Goal: Task Accomplishment & Management: Use online tool/utility

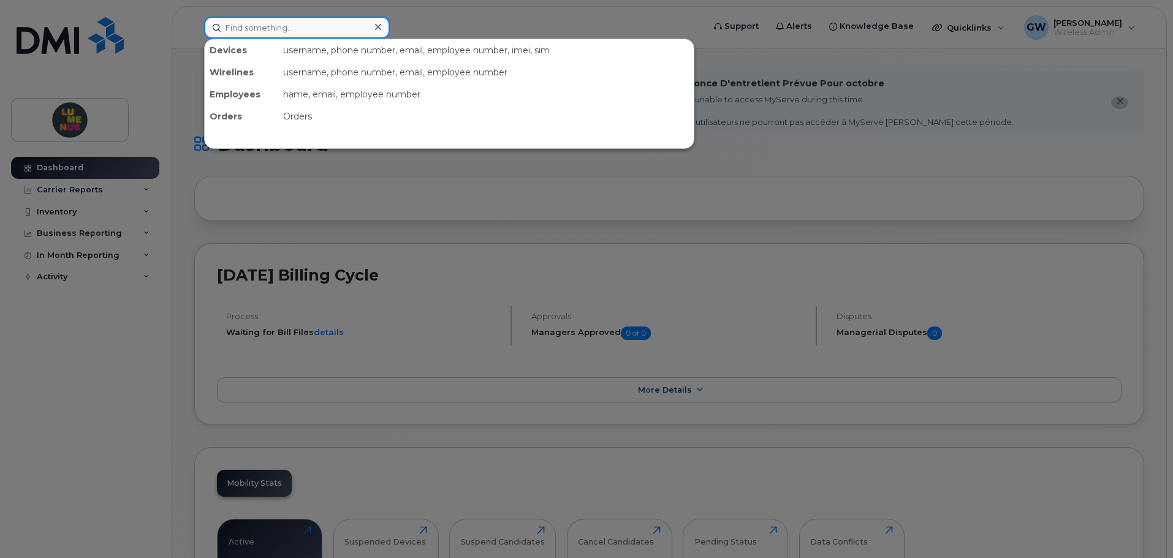
drag, startPoint x: 0, startPoint y: 0, endPoint x: 275, endPoint y: 25, distance: 276.2
click at [275, 25] on input at bounding box center [297, 28] width 186 height 22
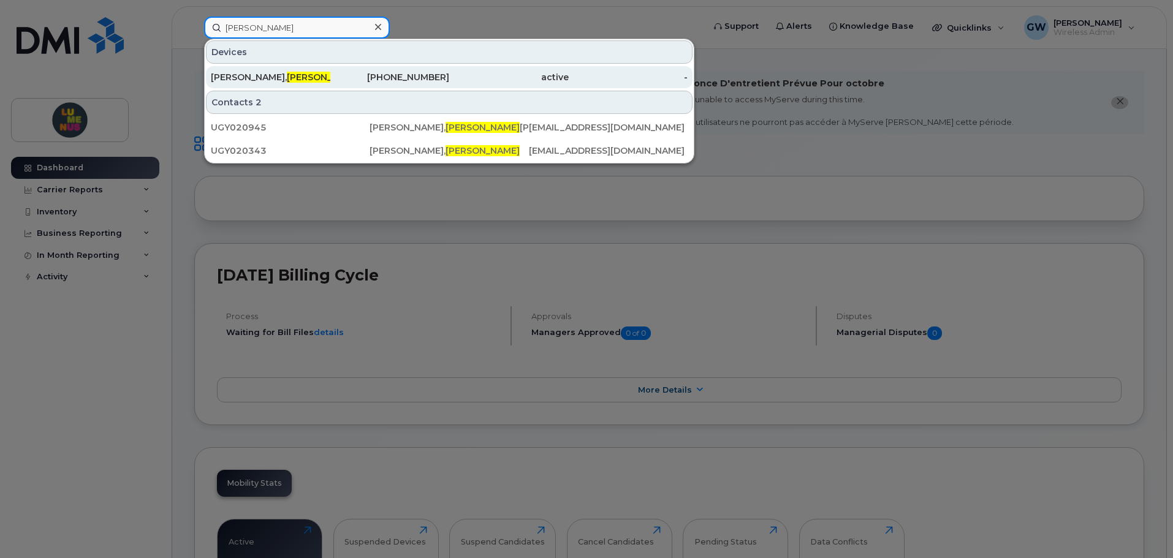
type input "ciara"
click at [287, 82] on span "Ciara" at bounding box center [324, 77] width 74 height 11
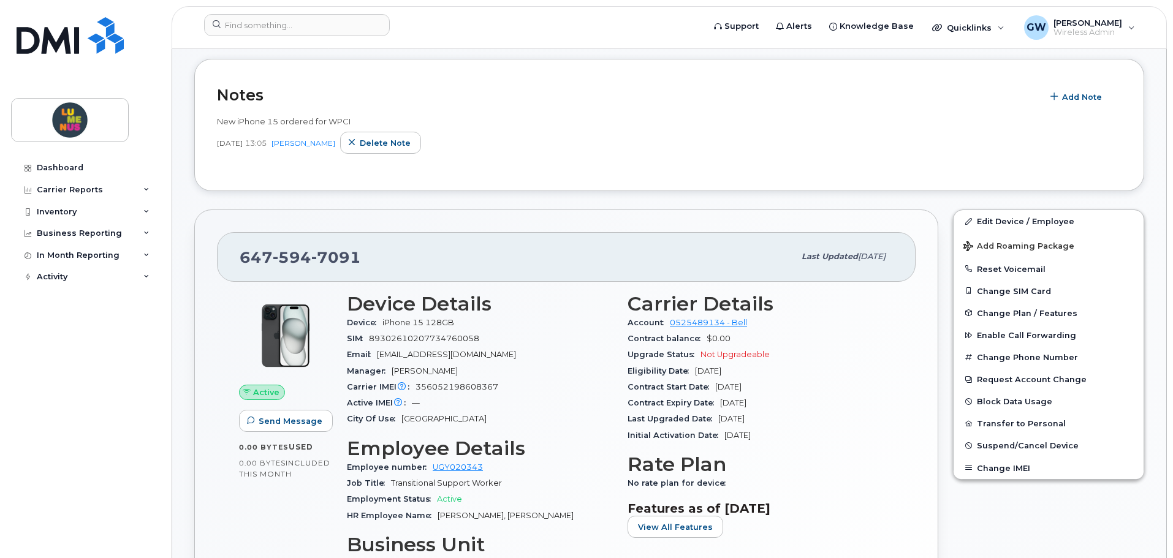
scroll to position [368, 0]
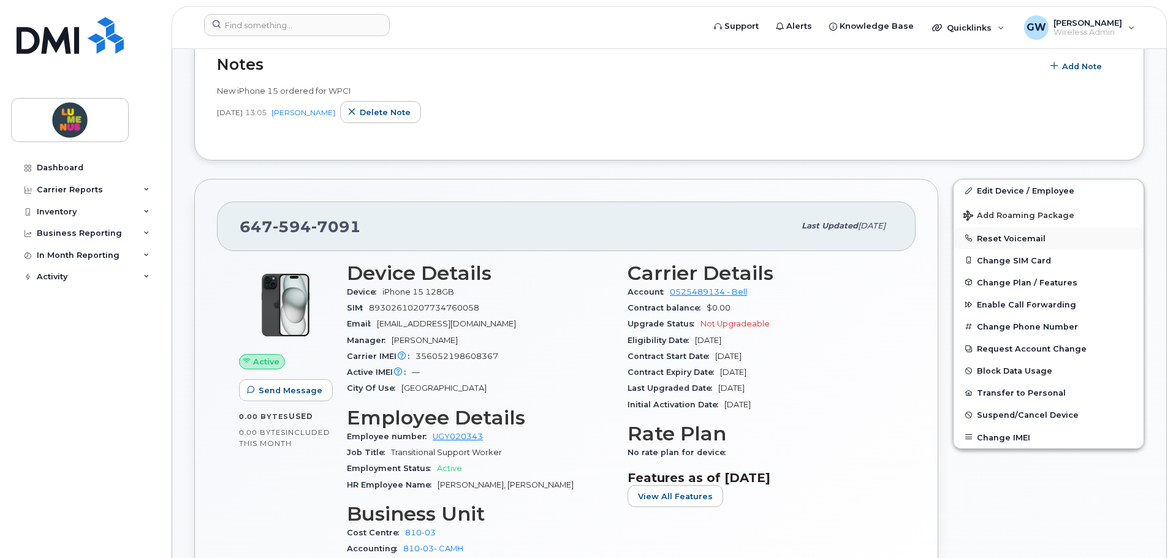
click at [1020, 238] on button "Reset Voicemail" at bounding box center [1048, 238] width 190 height 22
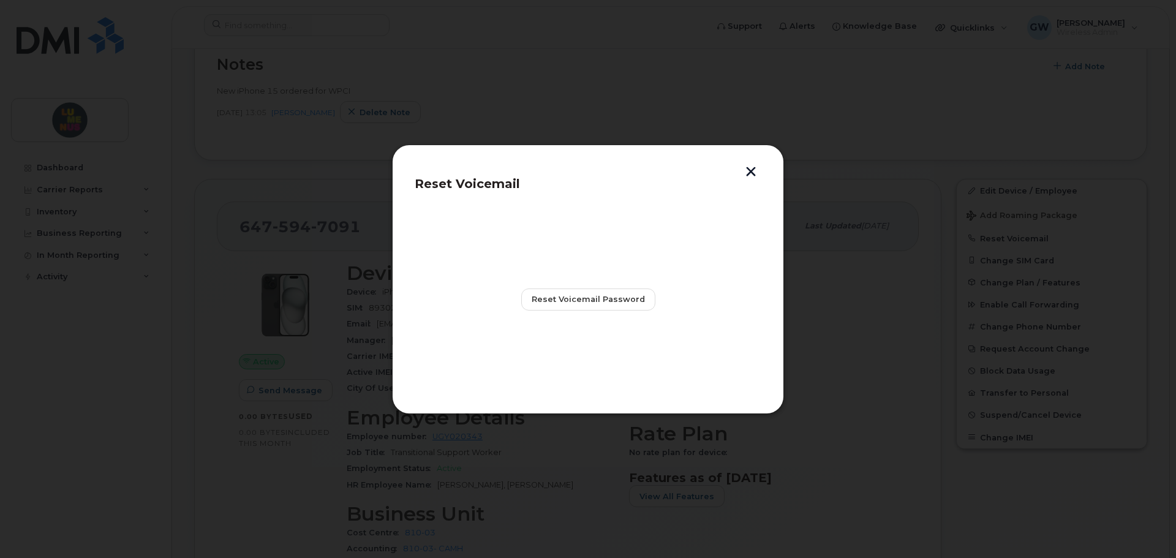
click at [754, 174] on button "button" at bounding box center [751, 173] width 18 height 13
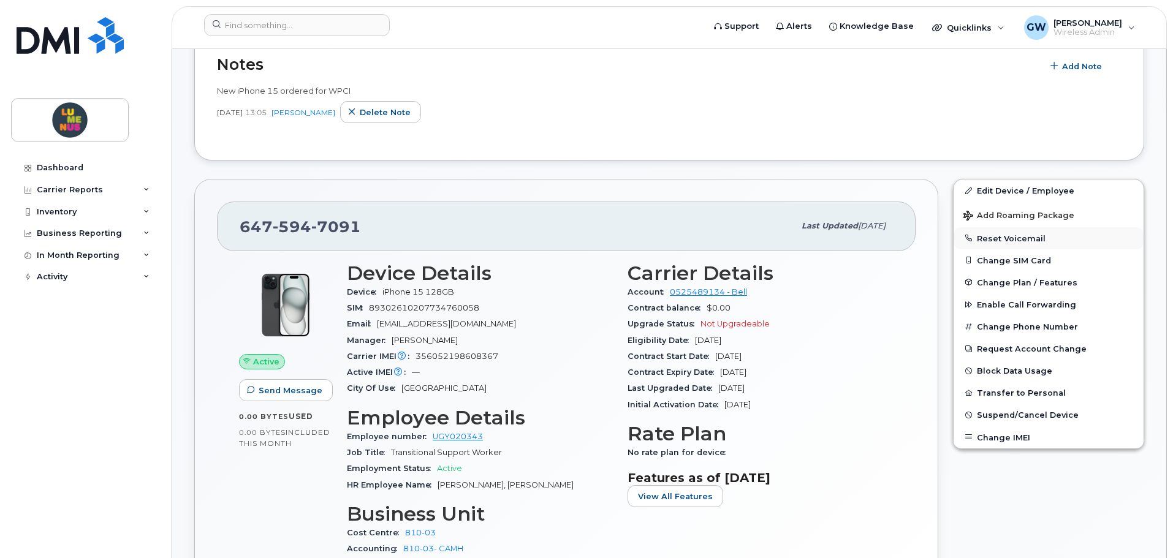
click at [1021, 242] on button "Reset Voicemail" at bounding box center [1048, 238] width 190 height 22
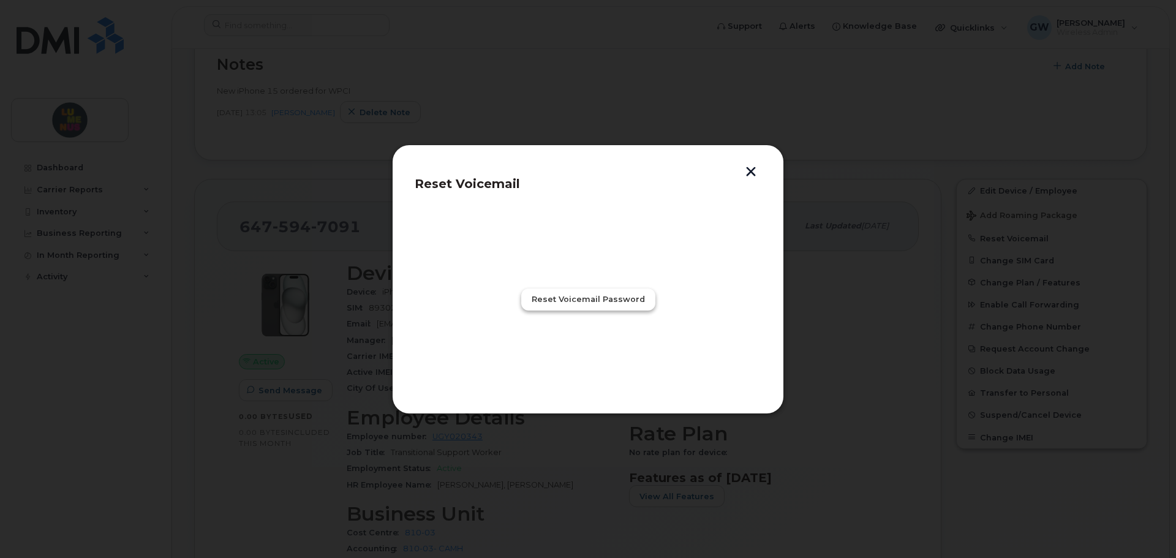
click at [619, 301] on span "Reset Voicemail Password" at bounding box center [588, 299] width 113 height 12
click at [597, 353] on span "Close" at bounding box center [588, 353] width 25 height 12
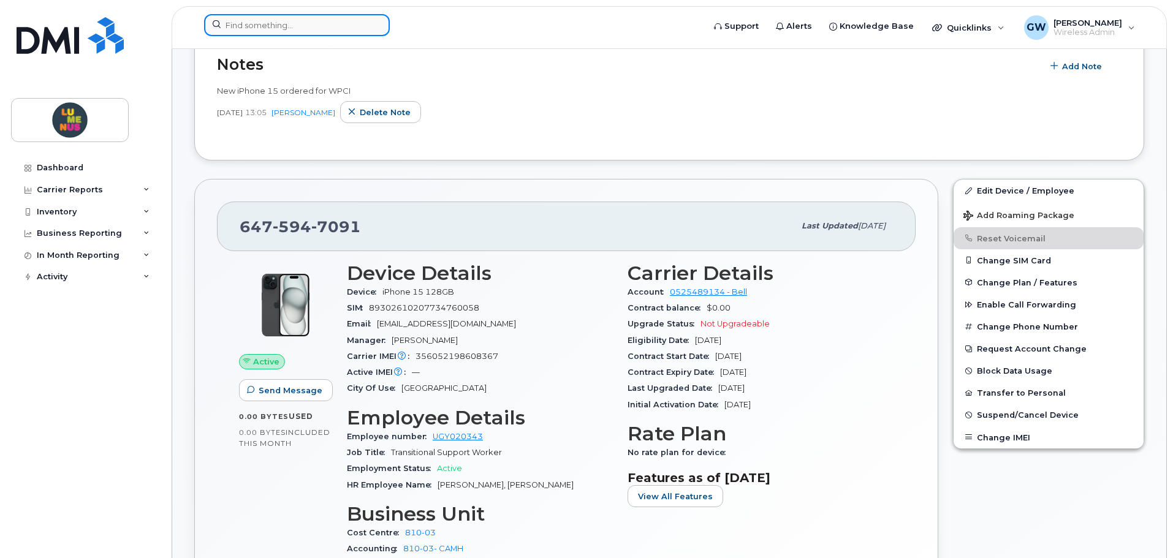
click at [314, 27] on input at bounding box center [297, 25] width 186 height 22
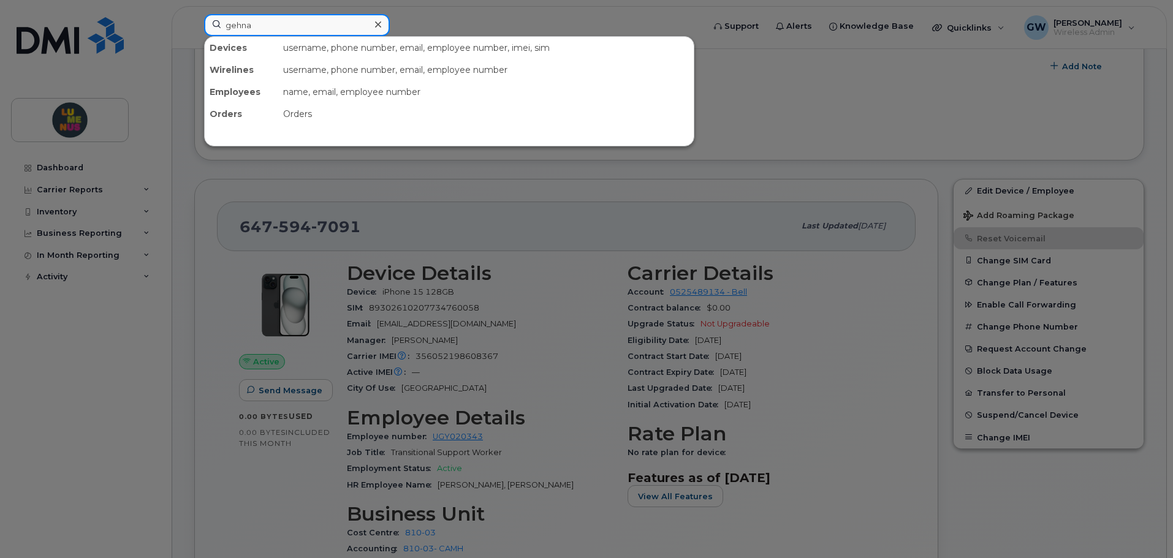
type input "gehna"
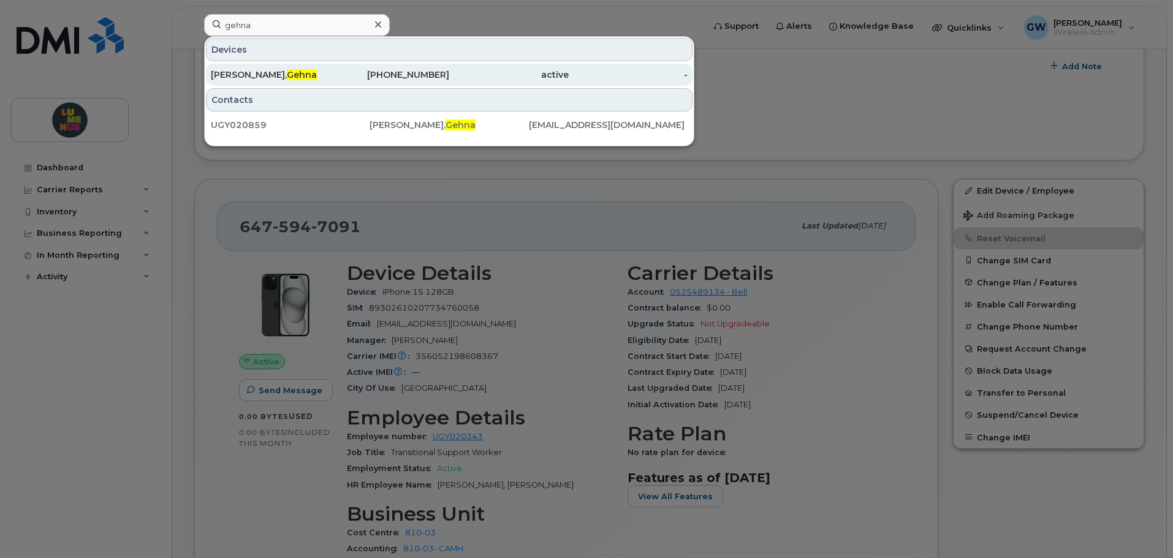
click at [311, 81] on div "[PERSON_NAME]" at bounding box center [270, 75] width 119 height 22
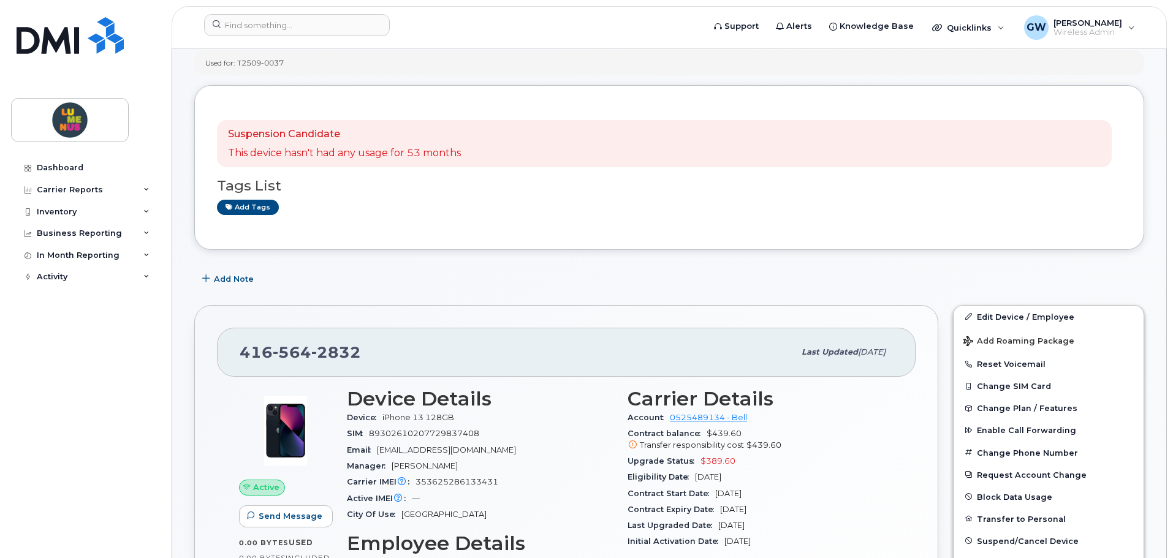
scroll to position [184, 0]
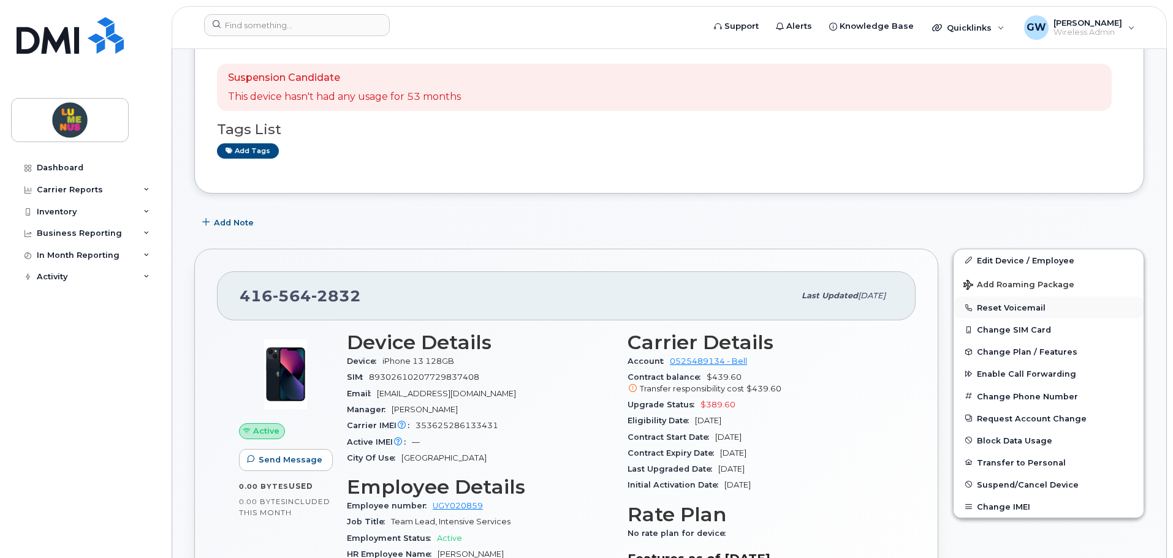
click at [1014, 307] on button "Reset Voicemail" at bounding box center [1048, 308] width 190 height 22
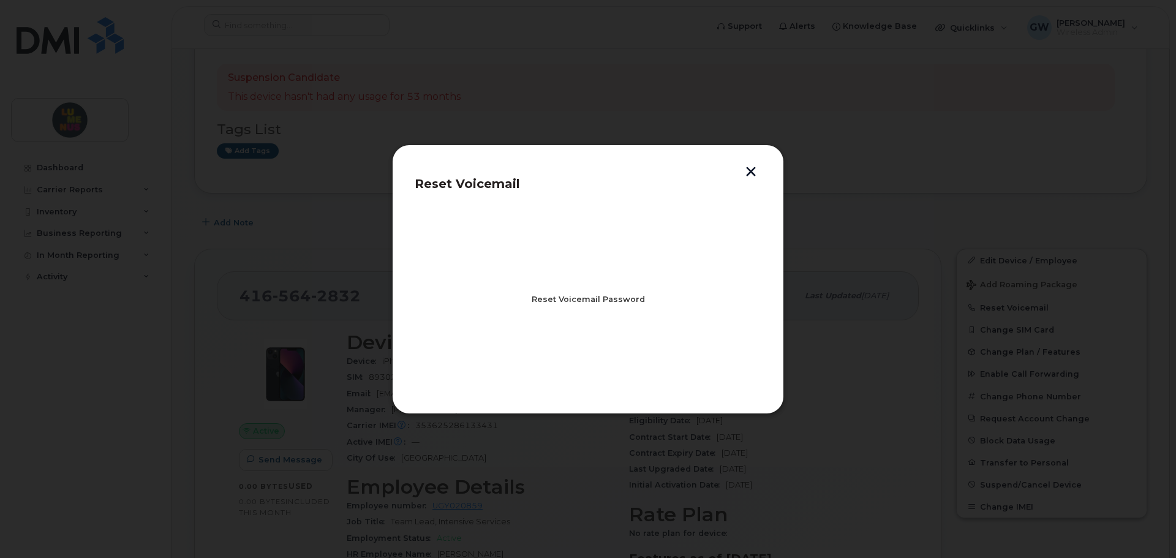
click at [595, 302] on span "Reset Voicemail Password" at bounding box center [588, 299] width 113 height 12
click at [597, 352] on span "Close" at bounding box center [588, 353] width 25 height 12
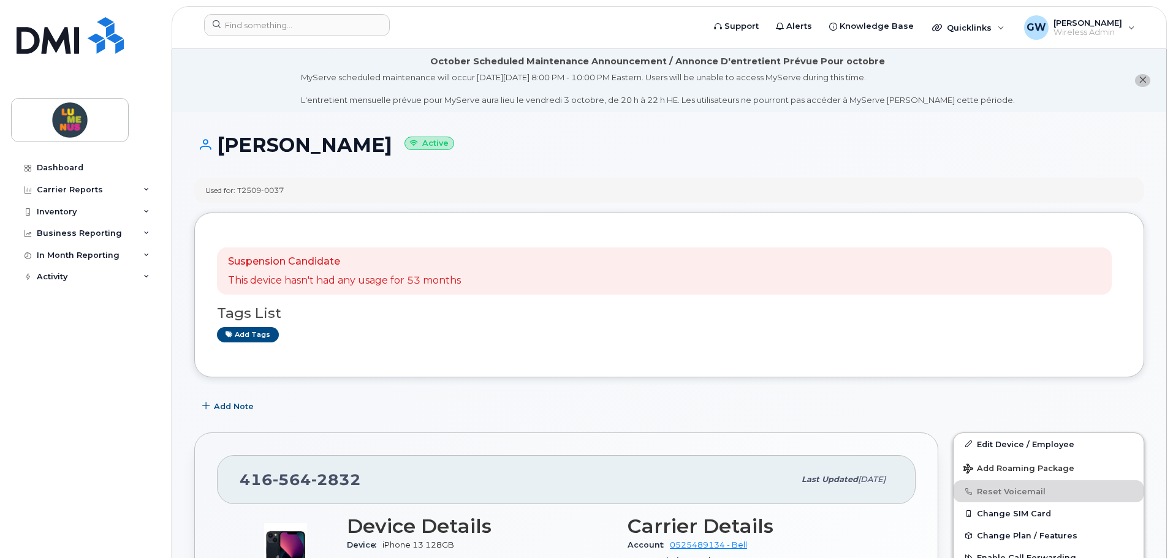
scroll to position [61, 0]
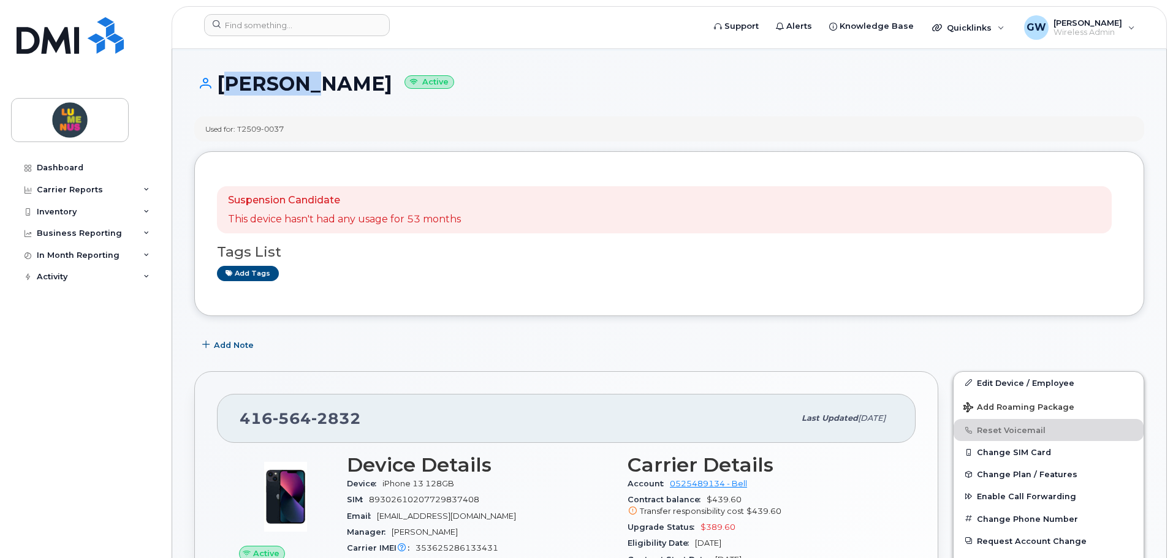
drag, startPoint x: 298, startPoint y: 89, endPoint x: 219, endPoint y: 85, distance: 79.1
click at [219, 85] on h1 "Rajwani, Gehna Active" at bounding box center [669, 83] width 950 height 21
copy h1 "Rajwani"
